Goal: Task Accomplishment & Management: Manage account settings

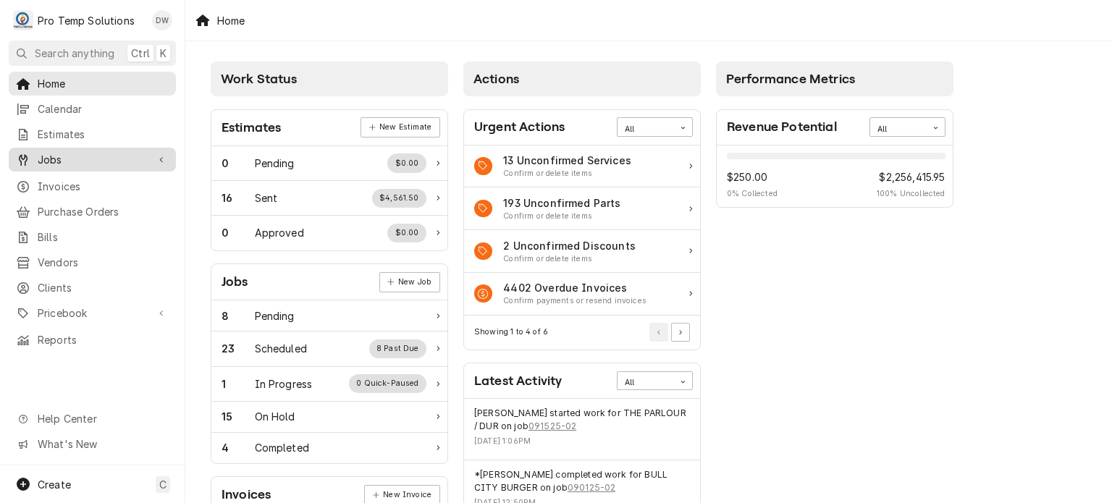
click at [147, 151] on div "Jobs" at bounding box center [92, 160] width 161 height 18
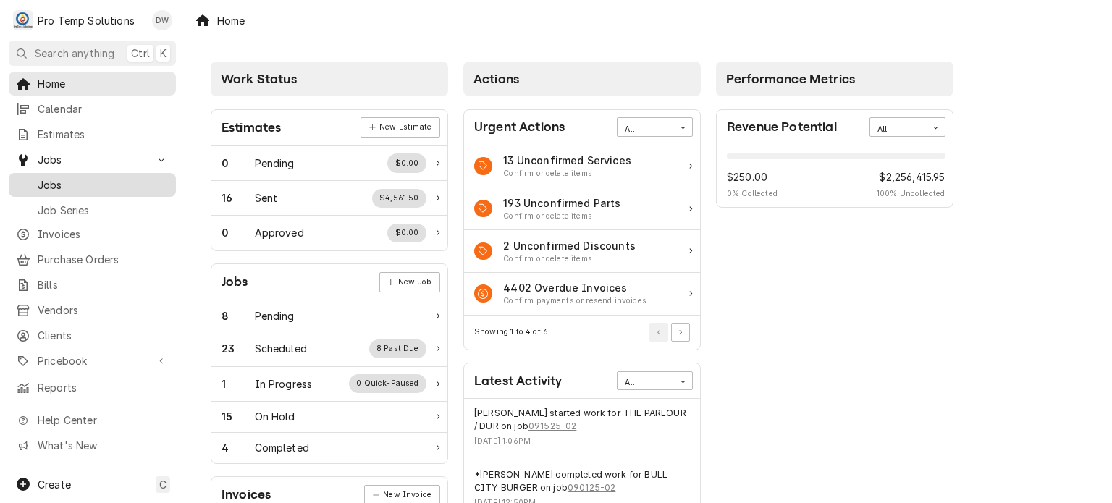
click at [139, 176] on div "Jobs" at bounding box center [92, 185] width 161 height 18
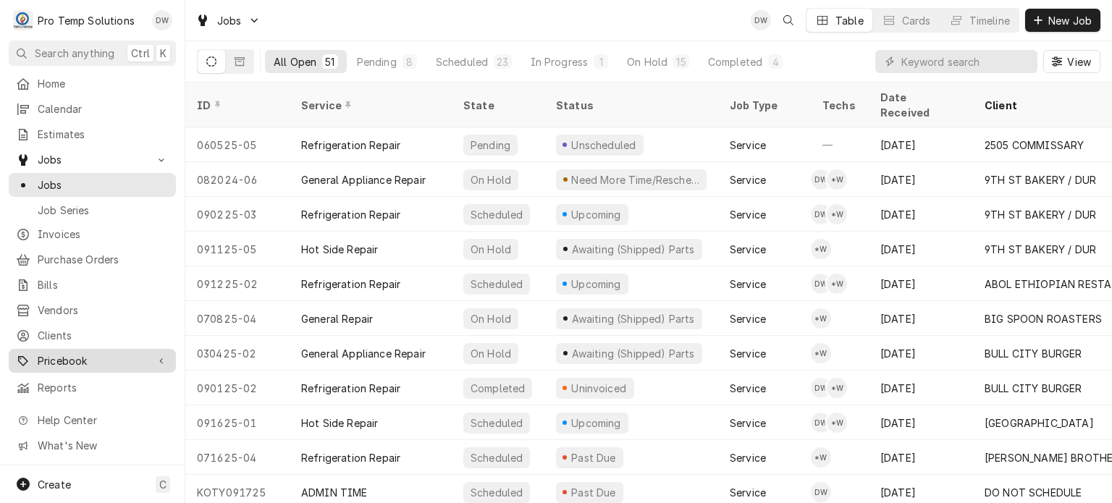
click at [65, 353] on span "Pricebook" at bounding box center [92, 360] width 109 height 15
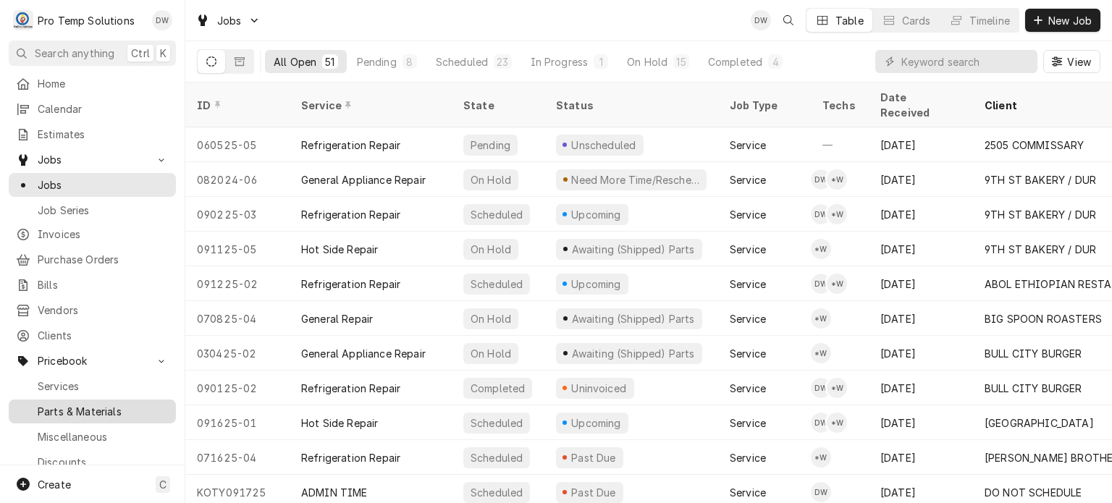
click at [62, 404] on span "Parts & Materials" at bounding box center [103, 411] width 131 height 15
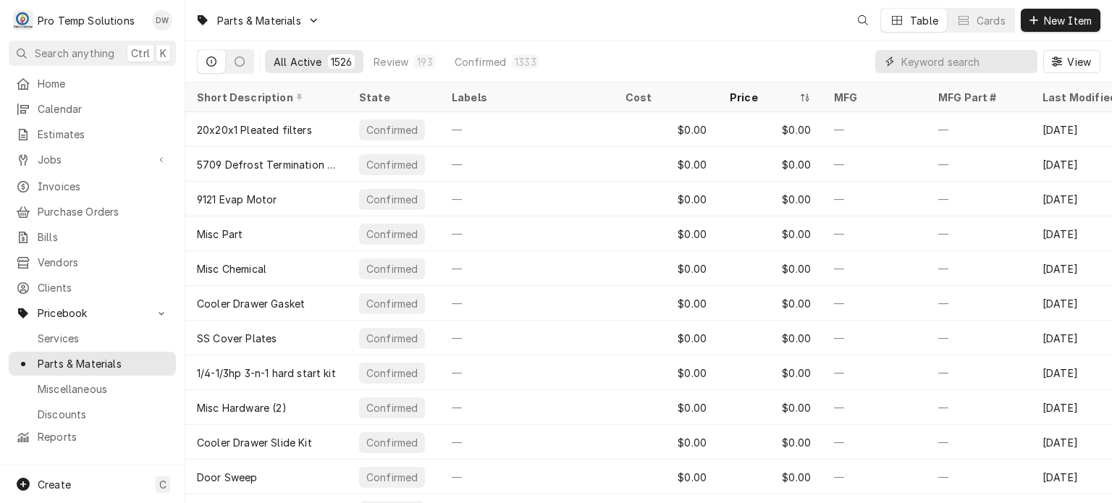
click at [985, 72] on input "Dynamic Content Wrapper" at bounding box center [965, 61] width 129 height 23
paste input "ATSAW0404520"
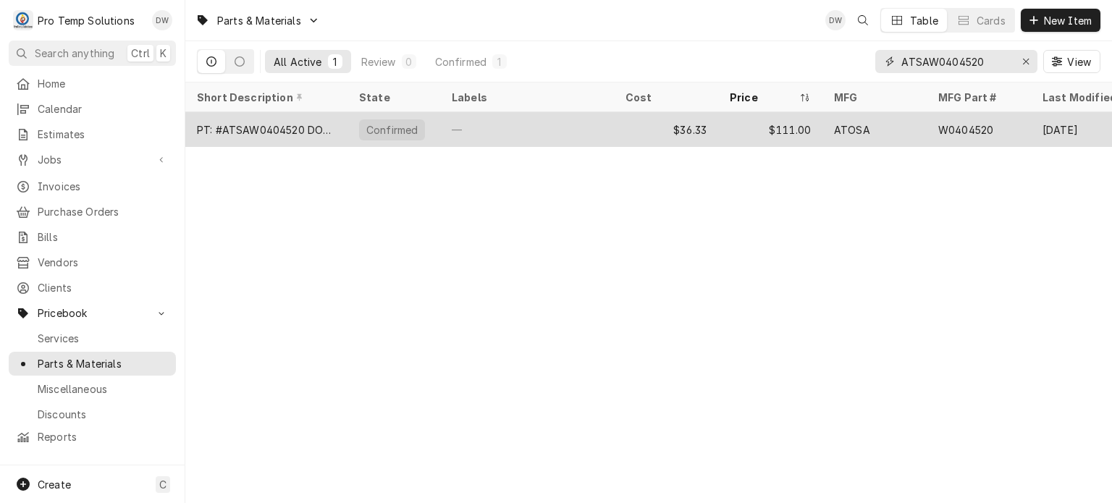
type input "ATSAW0404520"
click at [792, 121] on div "$111.00" at bounding box center [770, 129] width 104 height 35
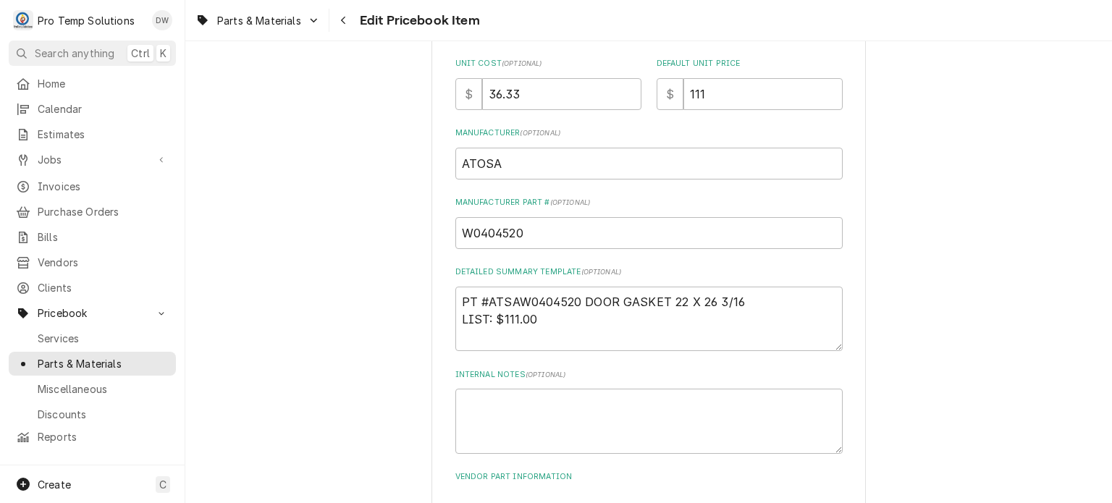
scroll to position [638, 0]
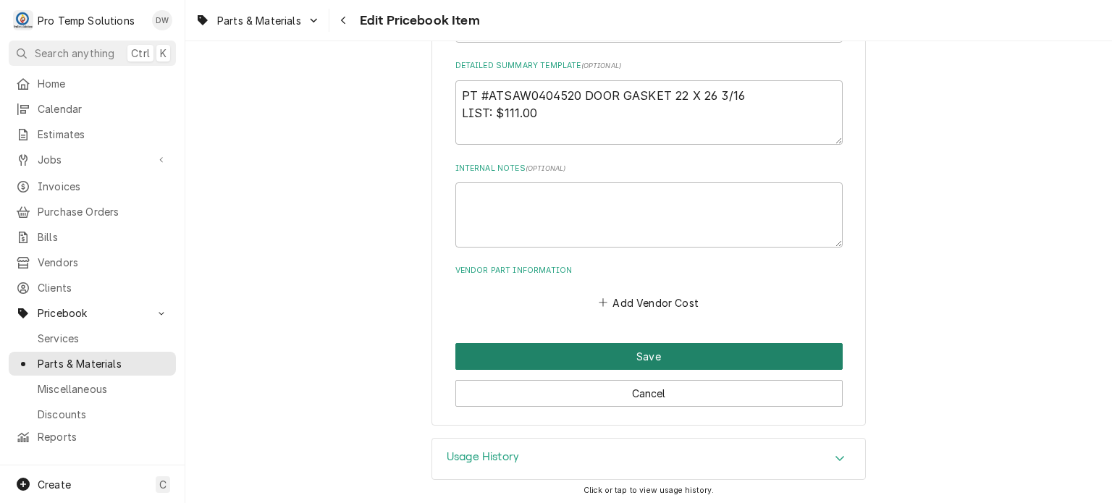
click at [580, 357] on button "Save" at bounding box center [648, 356] width 387 height 27
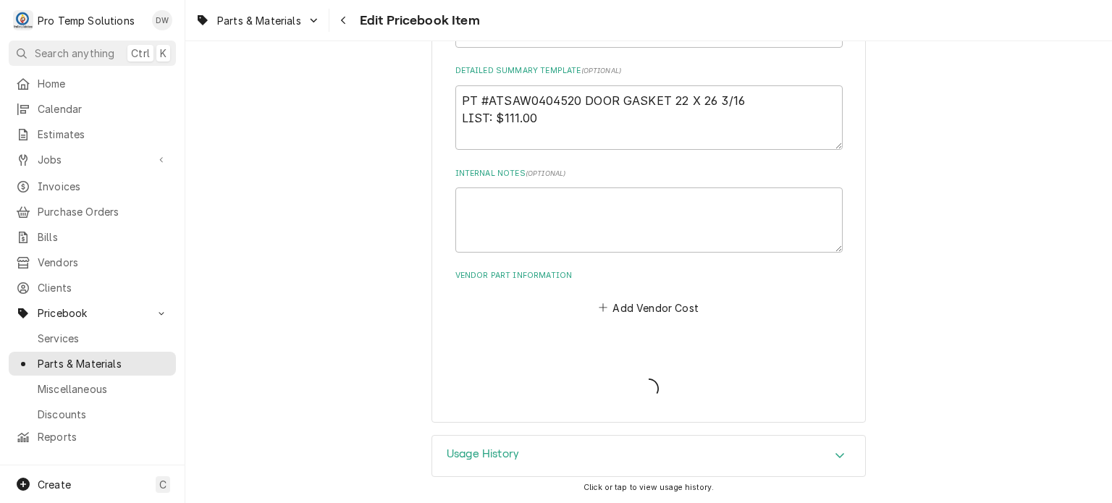
scroll to position [630, 0]
type textarea "x"
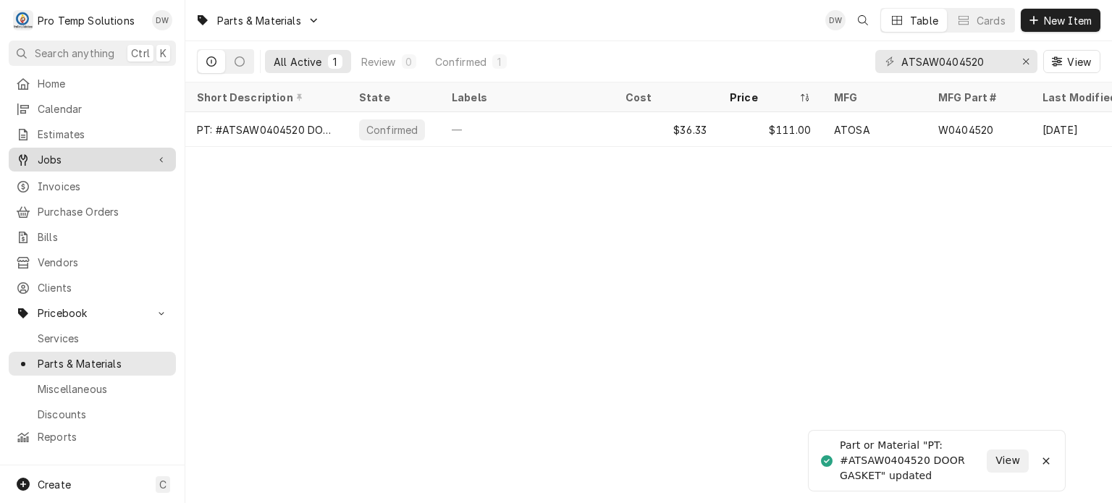
click at [109, 148] on link "Jobs" at bounding box center [92, 160] width 167 height 24
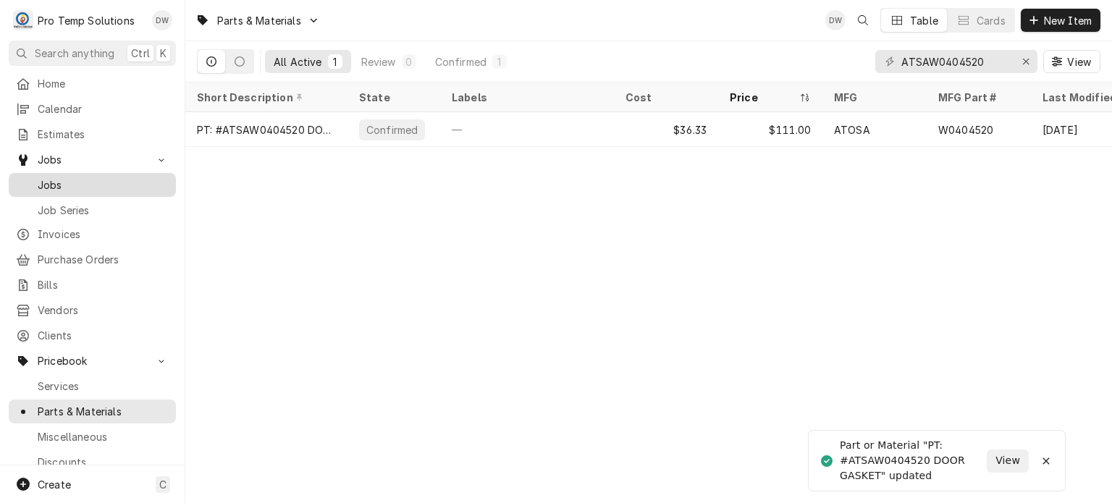
click at [95, 190] on link "Jobs" at bounding box center [92, 185] width 167 height 24
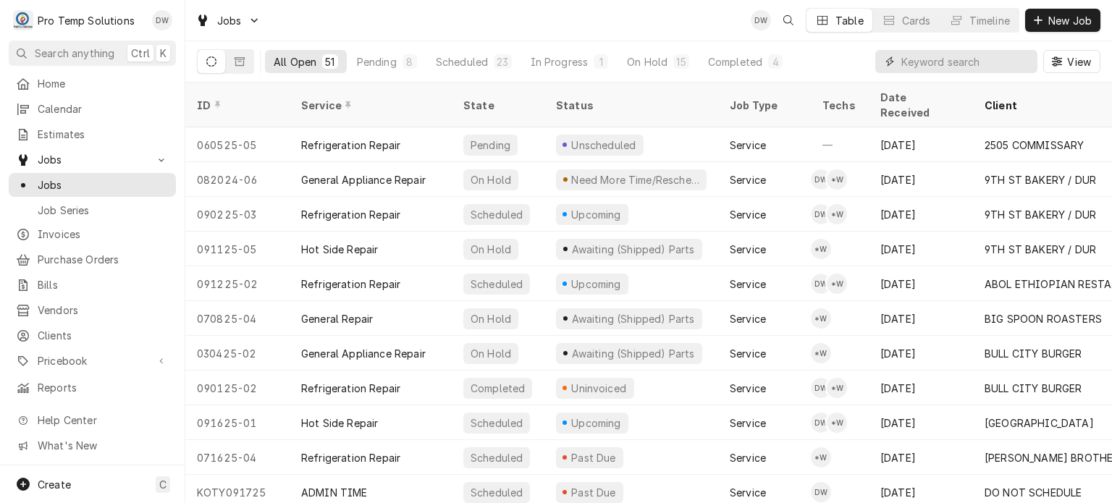
click at [969, 72] on input "Dynamic Content Wrapper" at bounding box center [965, 61] width 129 height 23
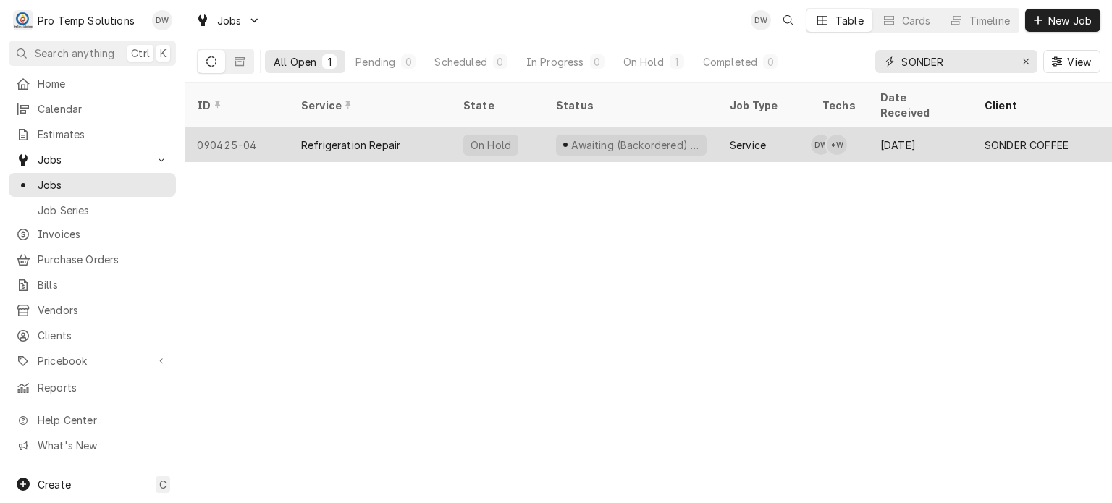
type input "SONDER"
click at [606, 135] on div "Awaiting (Backordered) Parts" at bounding box center [631, 145] width 151 height 21
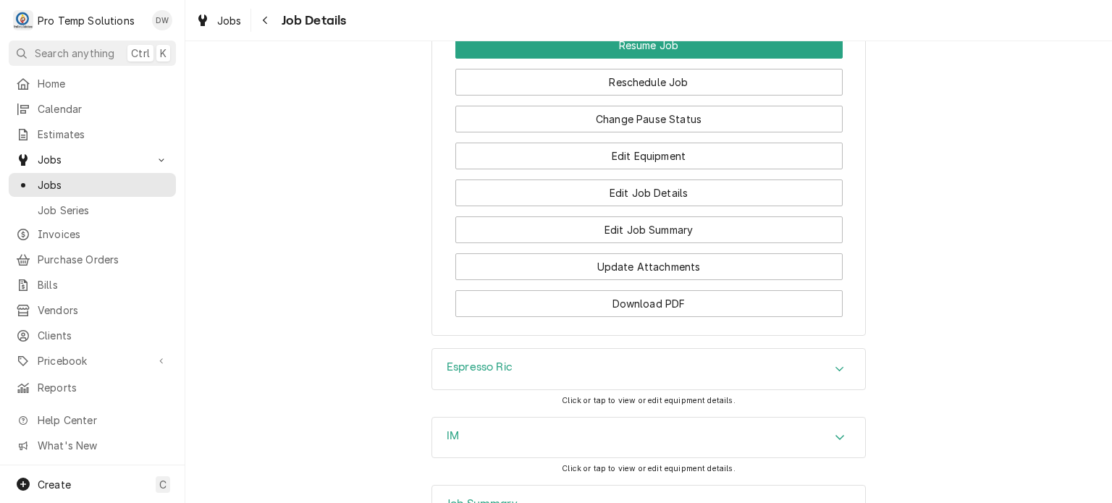
scroll to position [1330, 0]
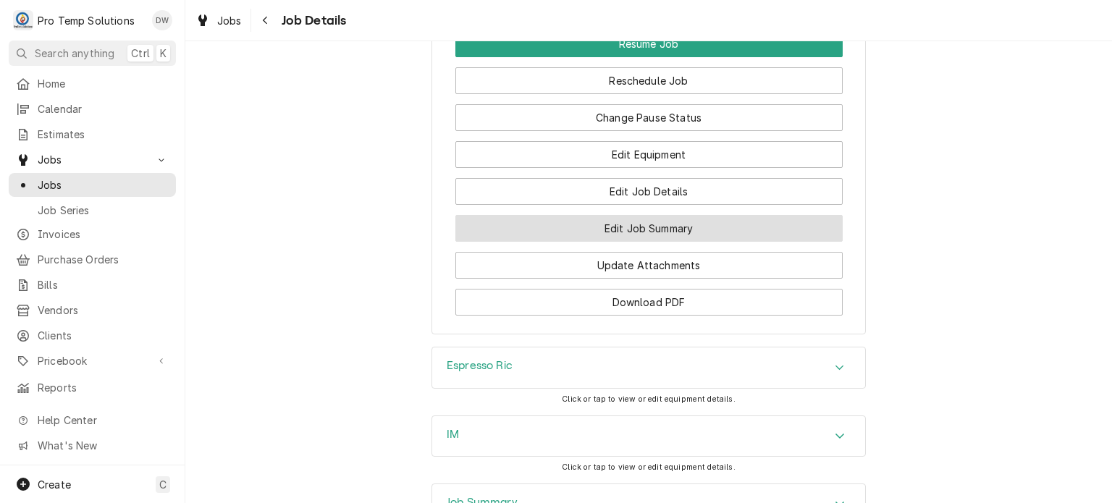
click at [575, 215] on button "Edit Job Summary" at bounding box center [648, 228] width 387 height 27
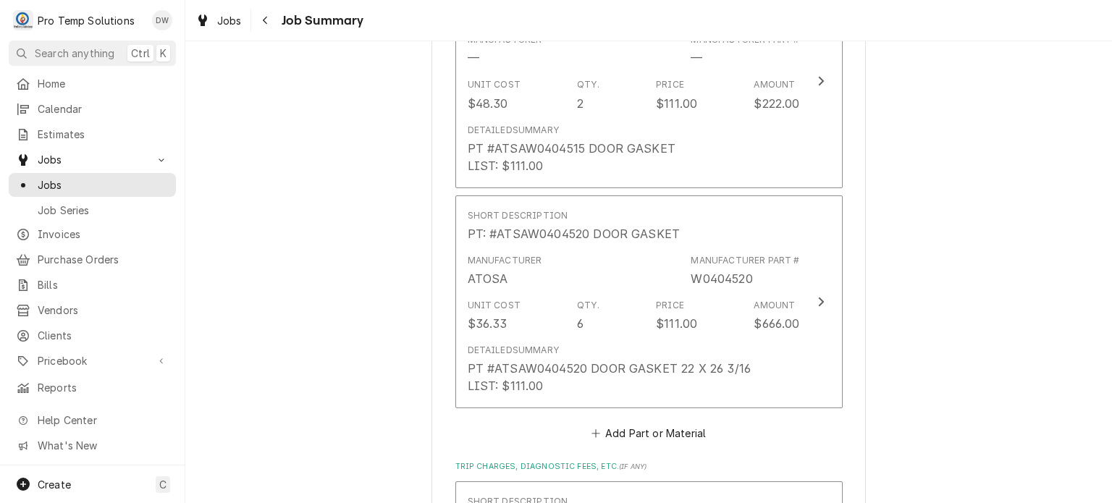
scroll to position [1618, 0]
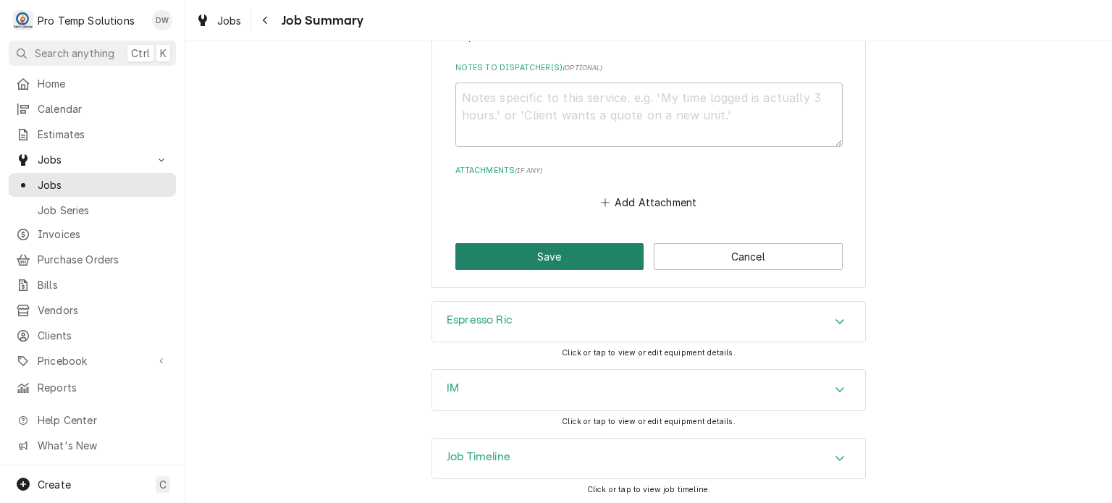
click at [578, 246] on button "Save" at bounding box center [549, 256] width 189 height 27
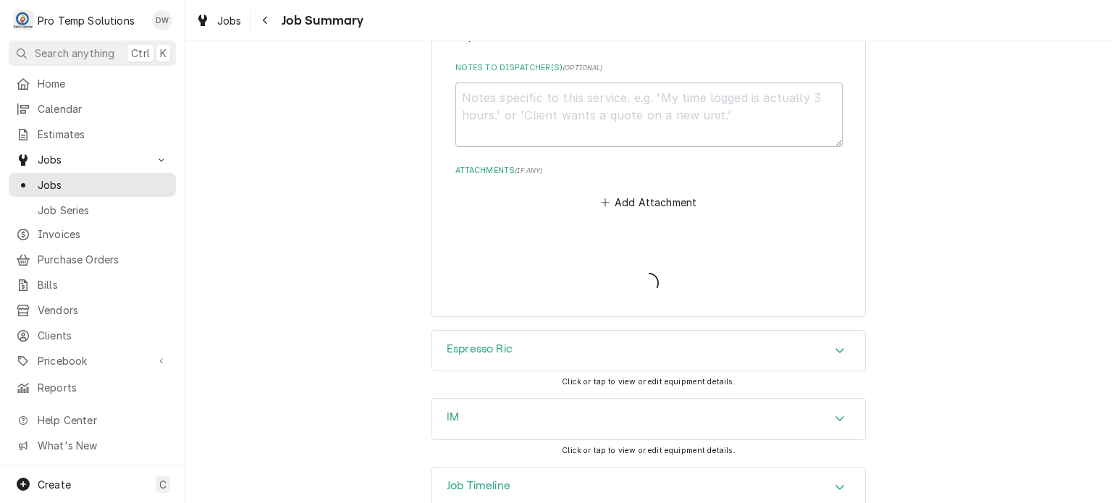
type textarea "x"
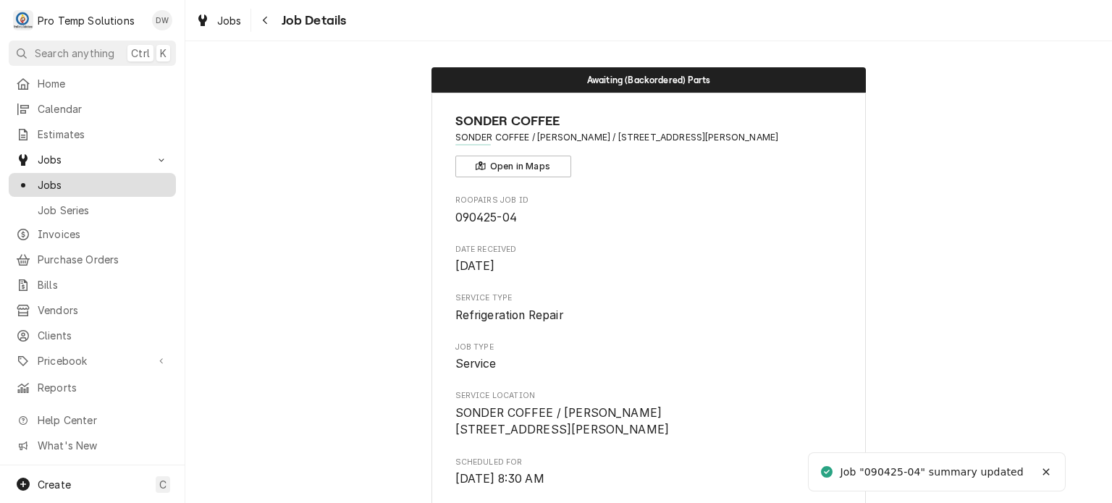
click at [98, 185] on span "Jobs" at bounding box center [103, 184] width 131 height 15
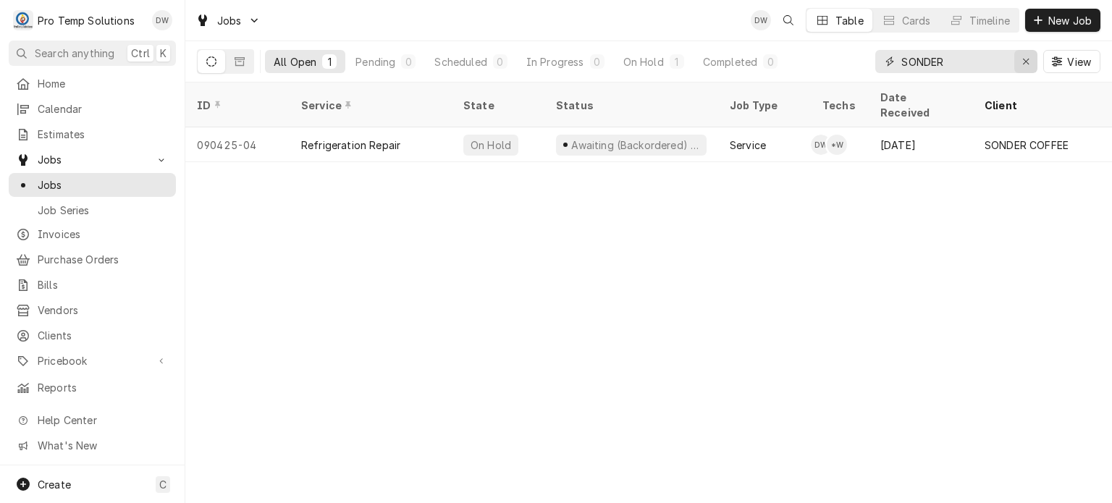
click at [1014, 59] on button "Erase input" at bounding box center [1025, 61] width 23 height 23
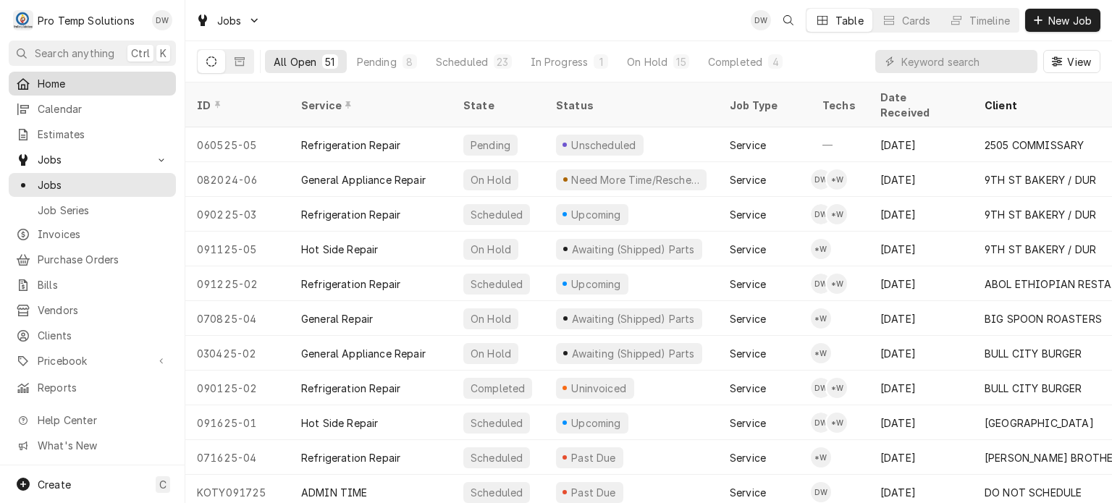
click at [90, 87] on span "Home" at bounding box center [103, 83] width 131 height 15
